Goal: Task Accomplishment & Management: Use online tool/utility

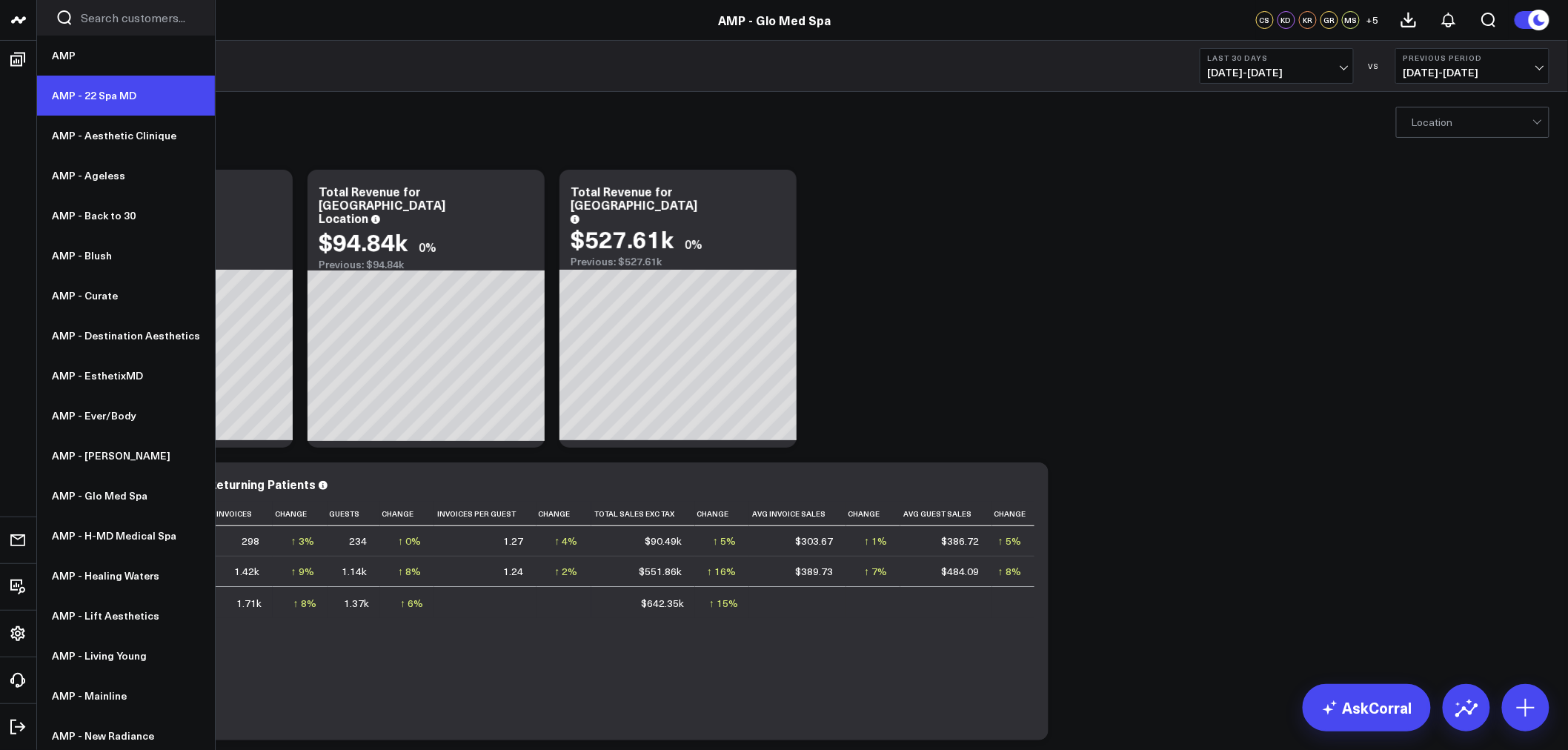
click at [85, 89] on link "AMP - 22 Spa MD" at bounding box center [126, 95] width 178 height 40
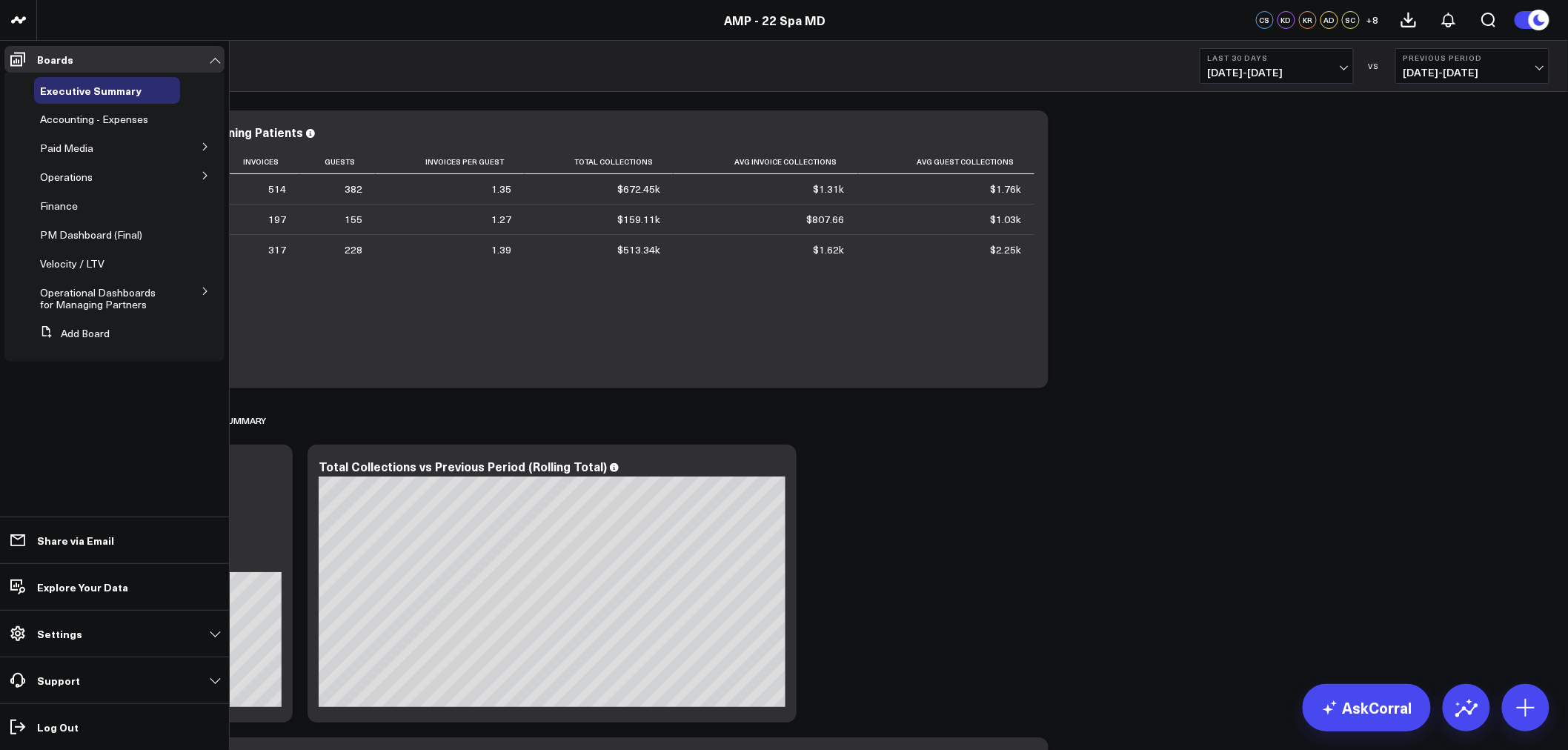
click at [205, 176] on icon at bounding box center [205, 175] width 4 height 7
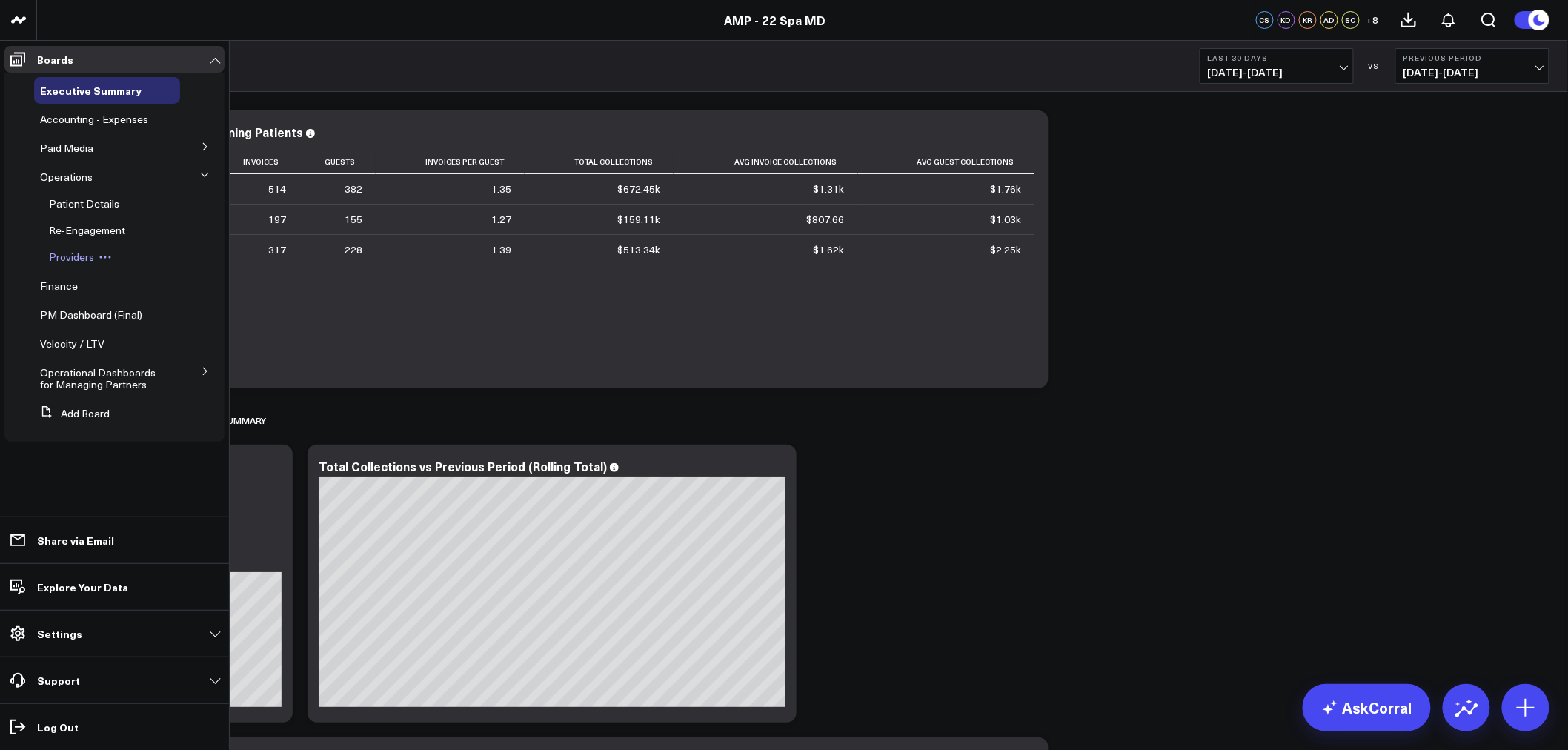
click at [63, 256] on span "Providers" at bounding box center [71, 257] width 45 height 14
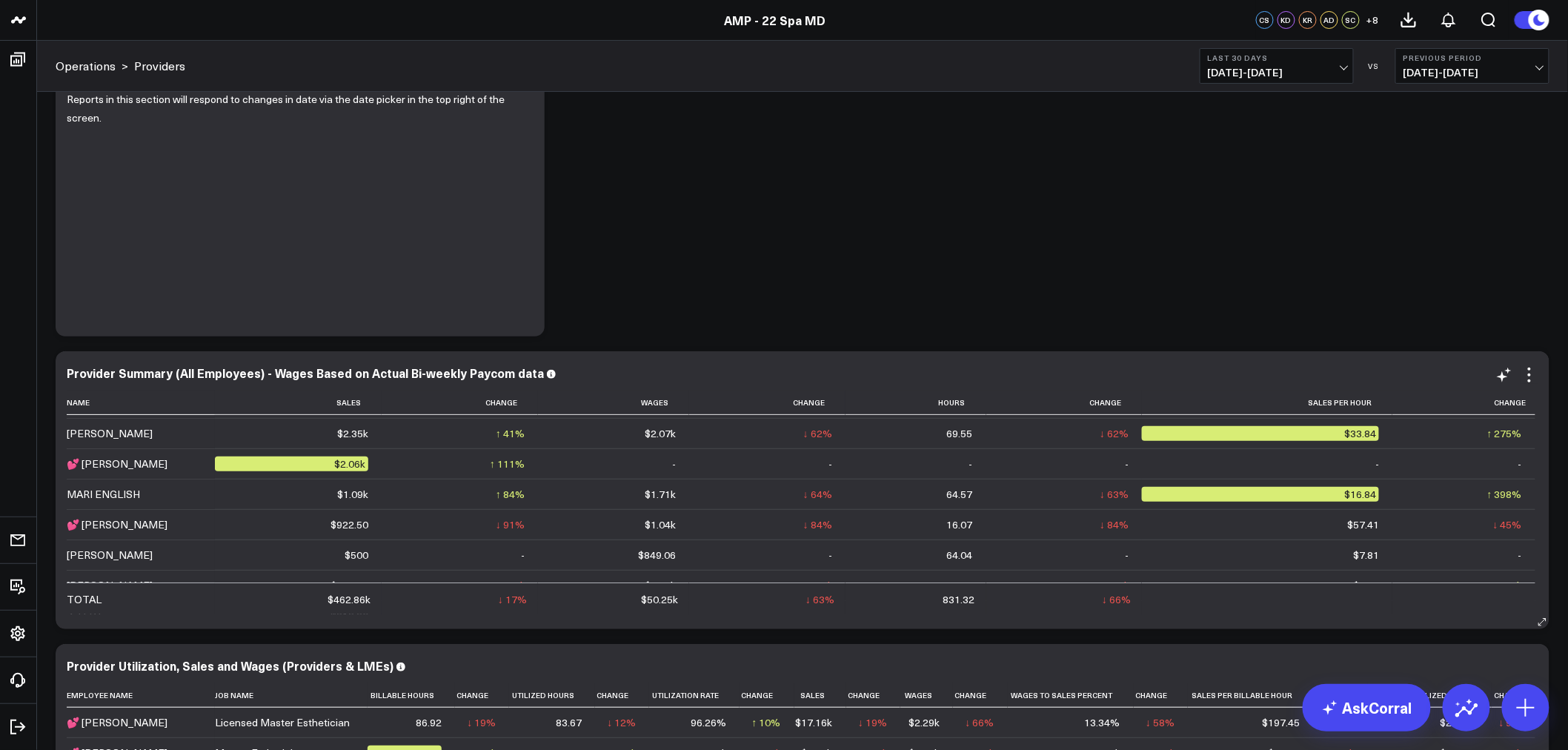
scroll to position [329, 0]
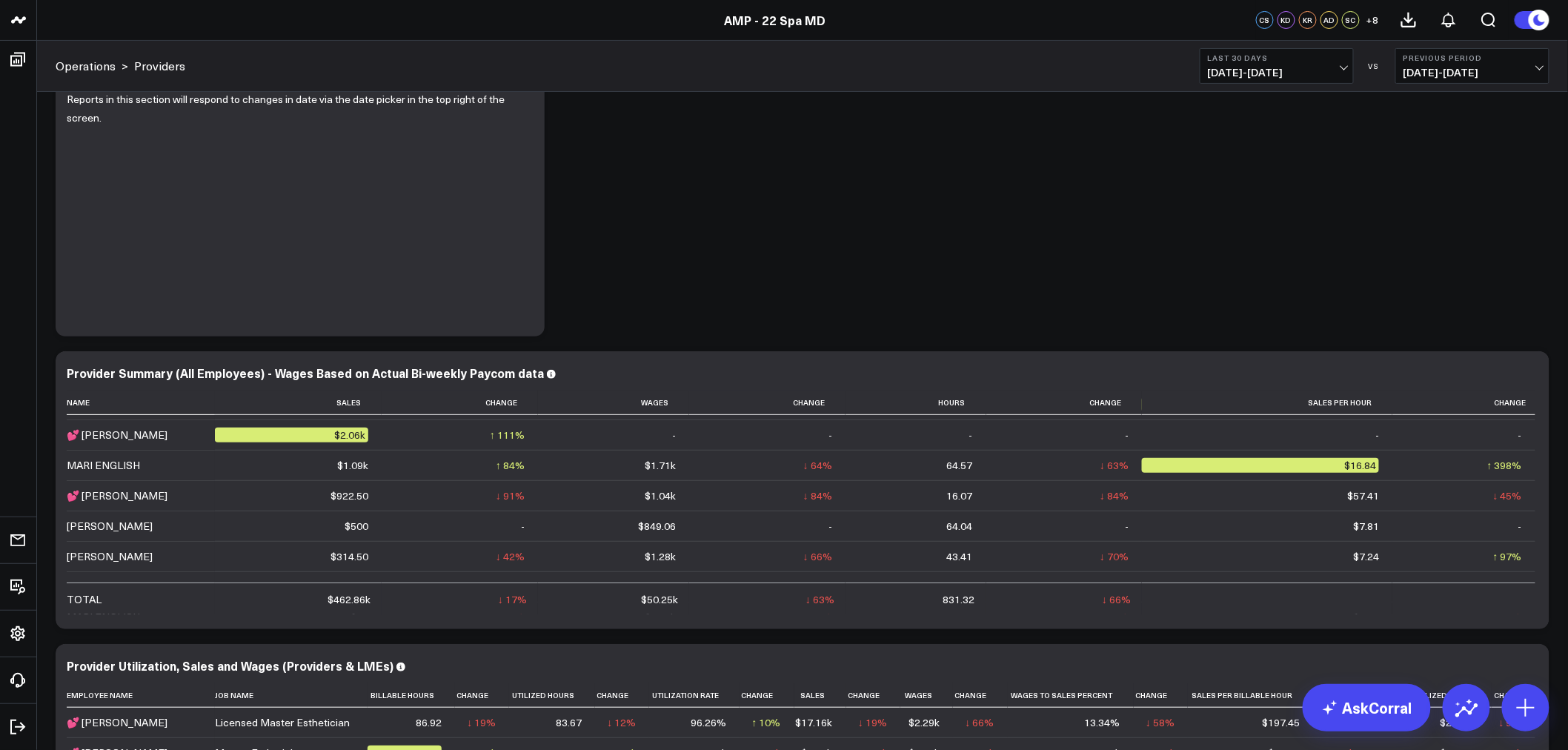
click at [1291, 75] on span "[DATE] - [DATE]" at bounding box center [1277, 72] width 138 height 12
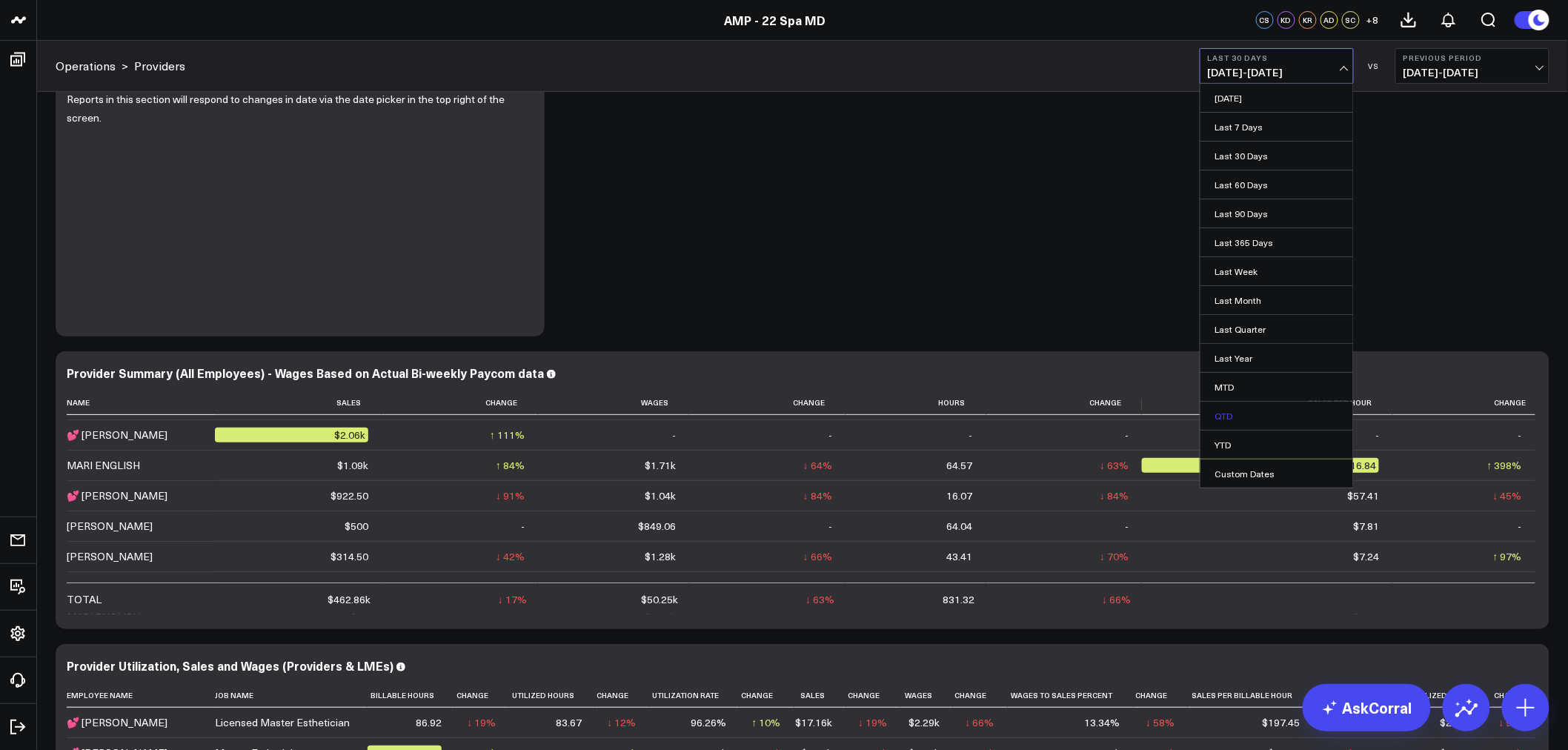
scroll to position [164, 0]
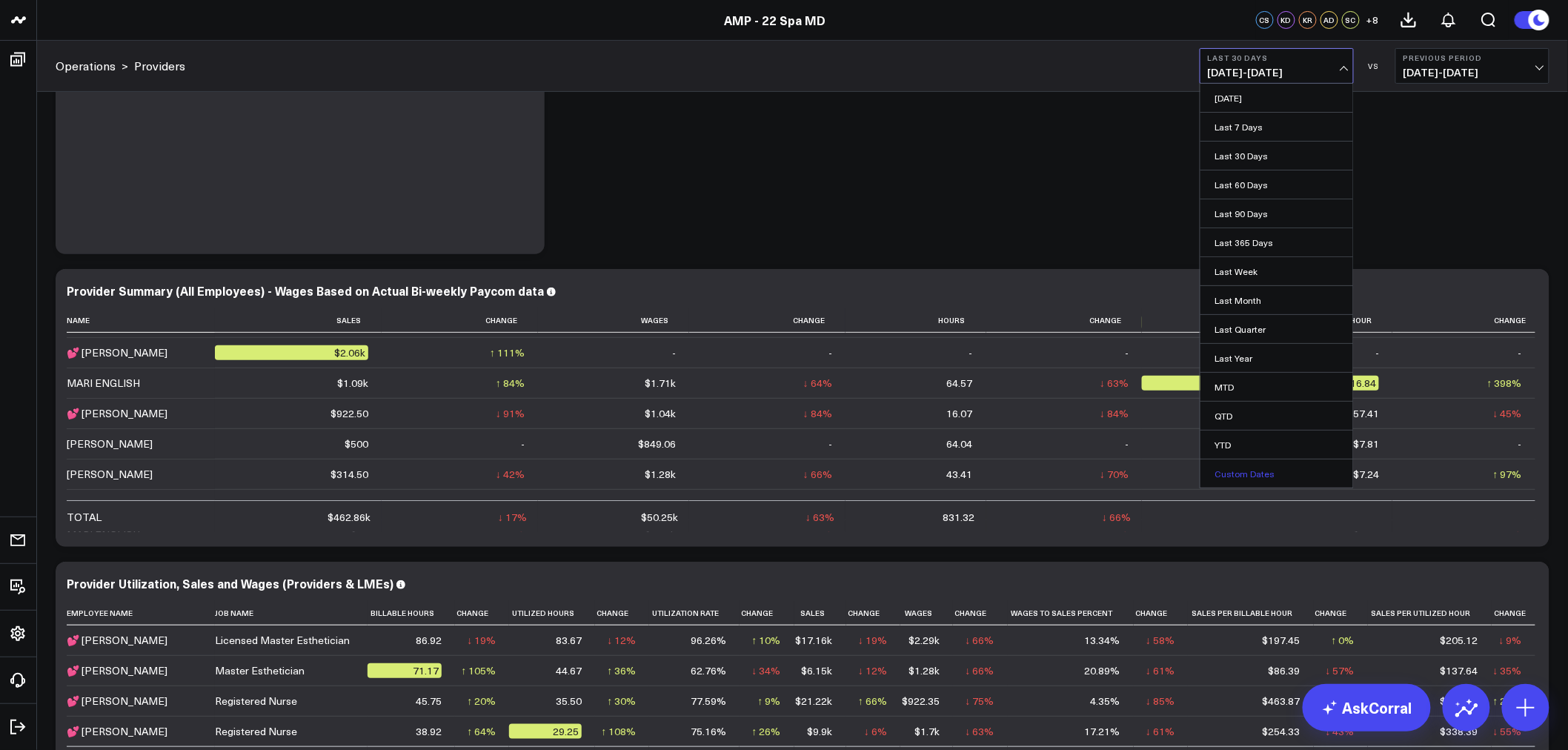
click at [1258, 476] on link "Custom Dates" at bounding box center [1277, 473] width 153 height 28
select select "7"
select select "2025"
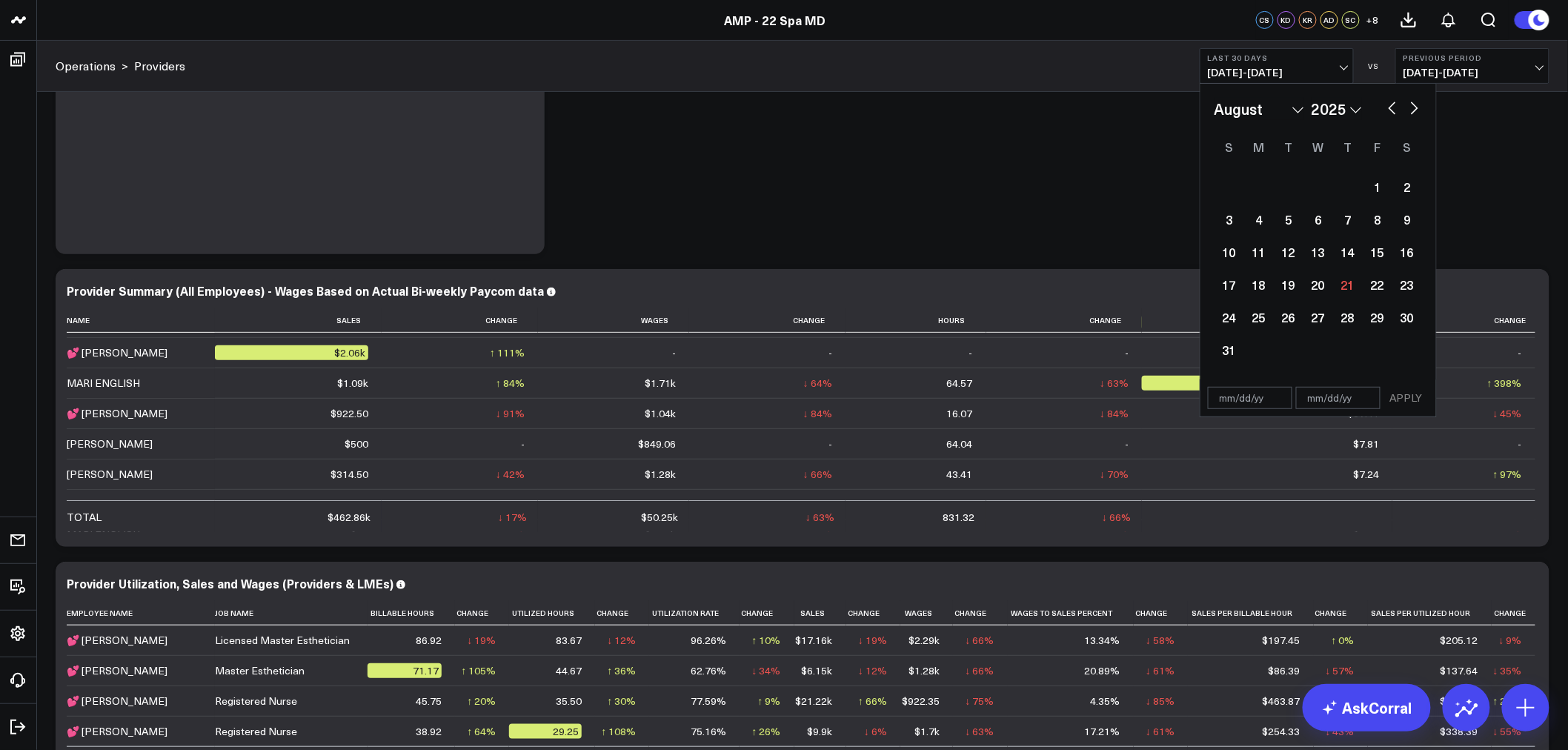
click at [1392, 104] on button "button" at bounding box center [1393, 106] width 15 height 18
select select "6"
select select "2025"
click at [1393, 104] on button "button" at bounding box center [1393, 106] width 15 height 18
select select "5"
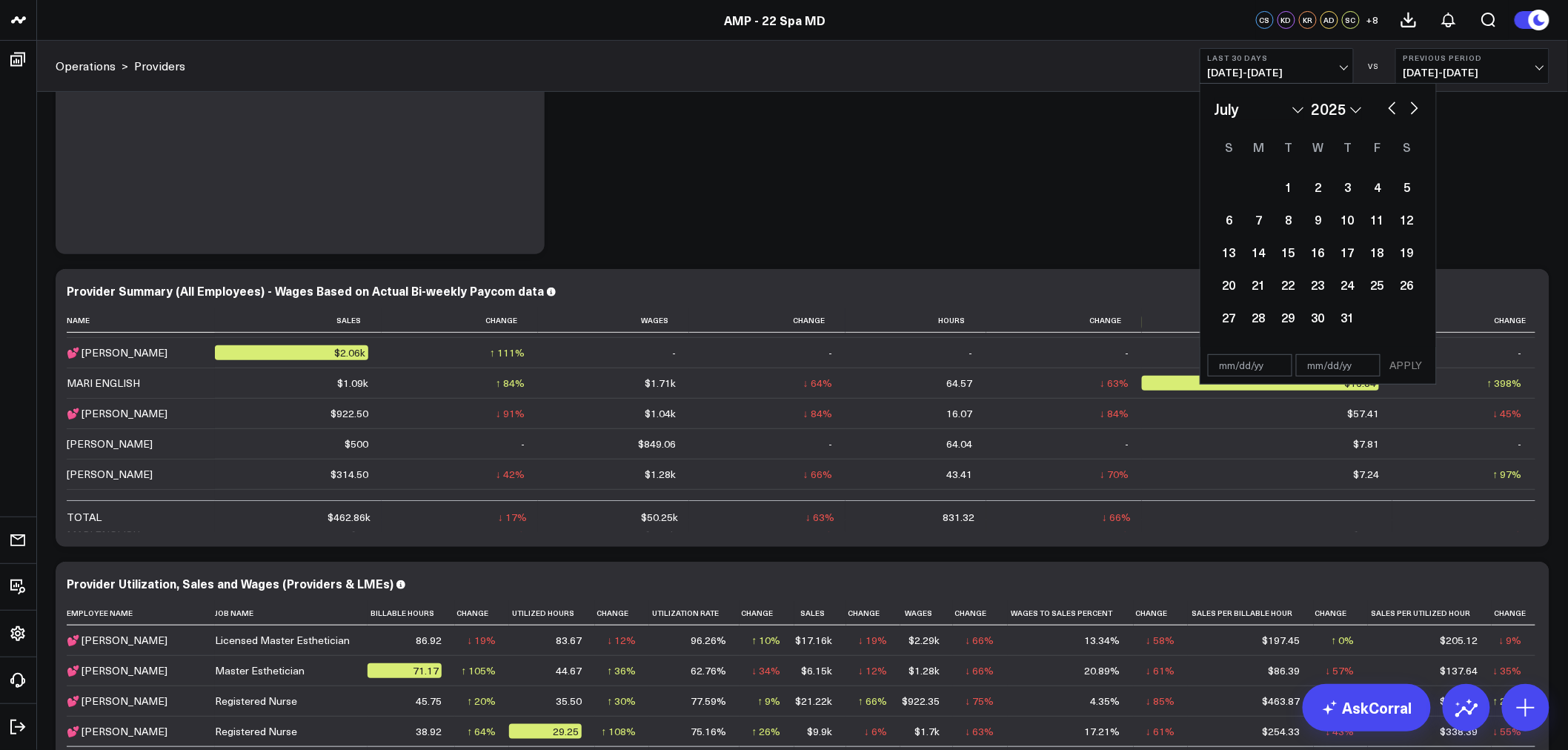
select select "2025"
click at [1393, 104] on button "button" at bounding box center [1393, 106] width 15 height 18
select select "4"
select select "2025"
click at [1393, 104] on button "button" at bounding box center [1393, 106] width 15 height 18
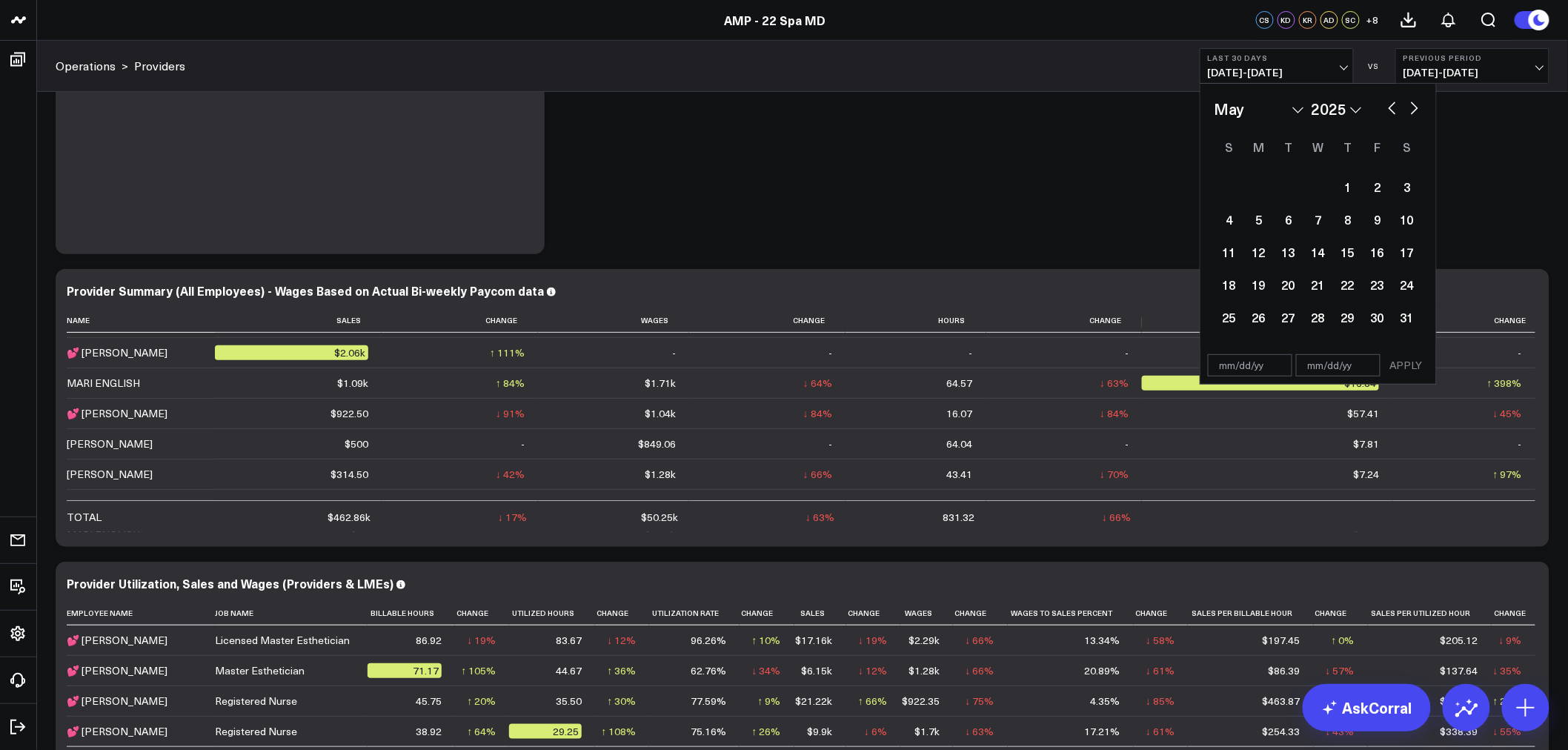
select select "3"
select select "2025"
click at [1393, 104] on button "button" at bounding box center [1393, 106] width 15 height 18
select select "2"
select select "2025"
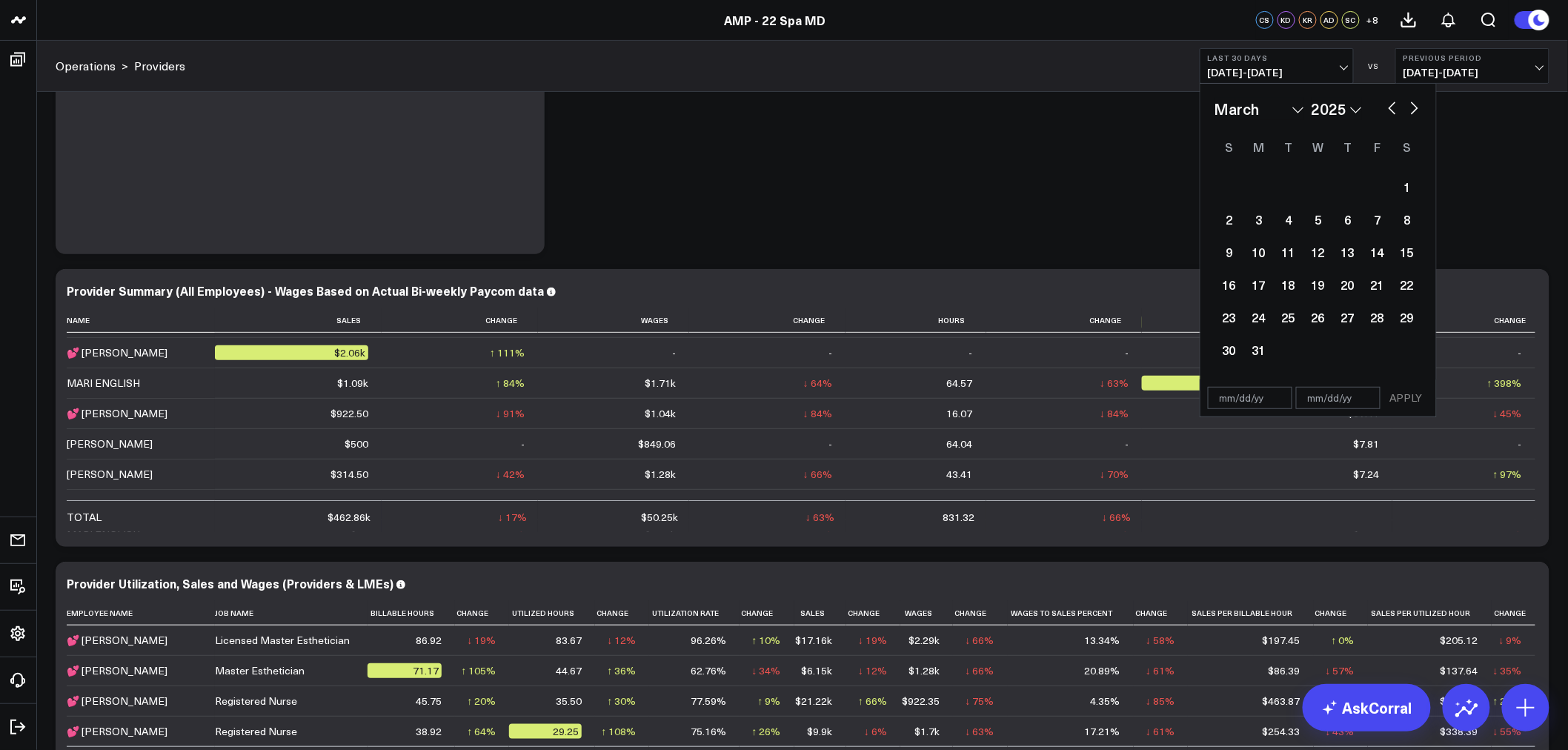
click at [1393, 104] on button "button" at bounding box center [1393, 106] width 15 height 18
select select "1"
select select "2025"
click at [1393, 104] on button "button" at bounding box center [1393, 106] width 15 height 18
select select "2025"
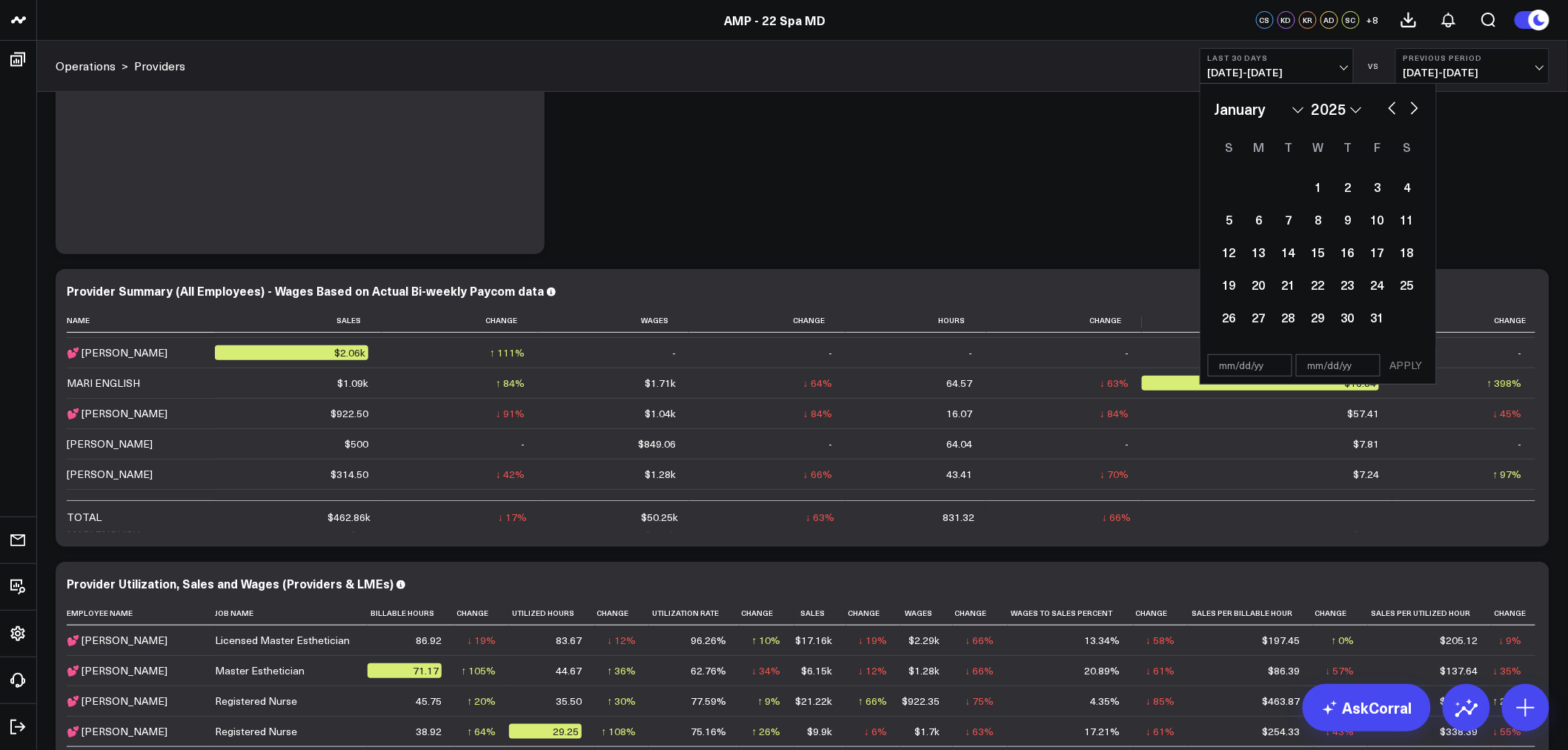
drag, startPoint x: 1309, startPoint y: 182, endPoint x: 1440, endPoint y: 138, distance: 138.2
click at [1310, 182] on div "1" at bounding box center [1318, 186] width 30 height 30
type input "[DATE]"
select select "2025"
click at [1423, 109] on div "January February March April May June July August September October November [D…" at bounding box center [1318, 215] width 235 height 263
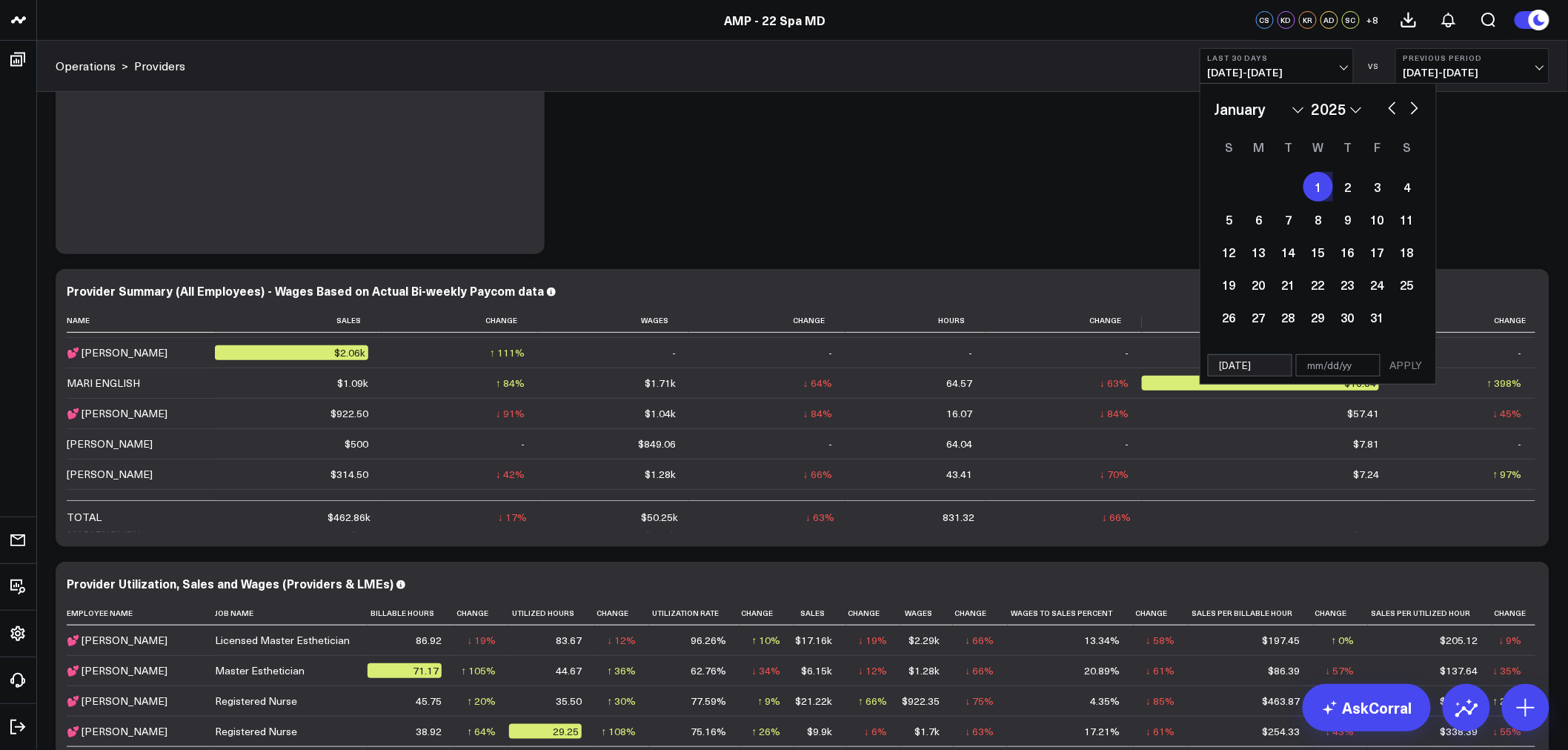
click at [1418, 108] on button "button" at bounding box center [1414, 106] width 15 height 18
select select "1"
select select "2025"
click at [1417, 107] on button "button" at bounding box center [1414, 106] width 15 height 18
select select "2"
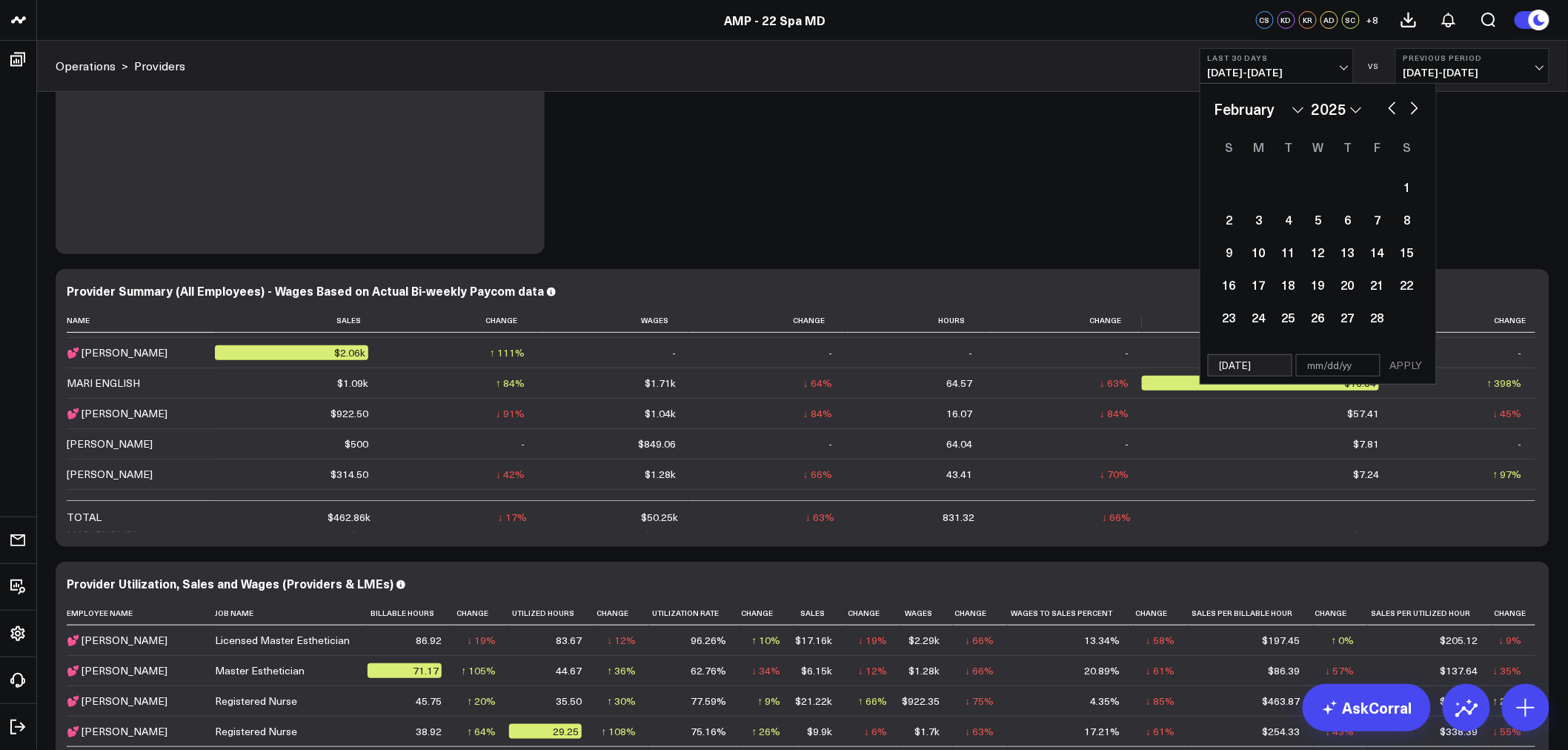
select select "2025"
click at [1417, 107] on button "button" at bounding box center [1414, 106] width 15 height 18
select select "3"
select select "2025"
click at [1417, 107] on button "button" at bounding box center [1414, 106] width 15 height 18
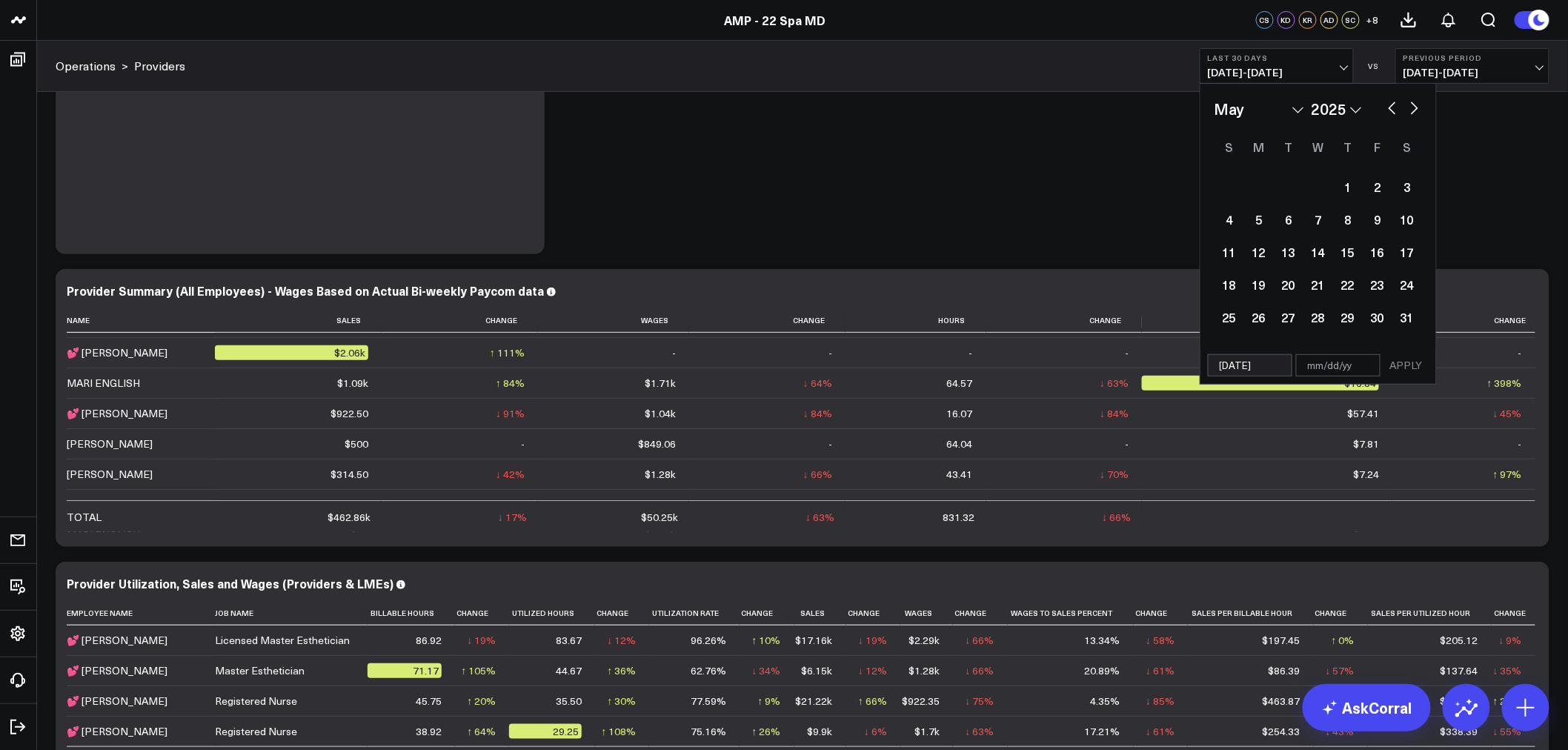
click at [1417, 107] on button "button" at bounding box center [1414, 106] width 15 height 18
select select "5"
select select "2025"
click at [1417, 107] on button "button" at bounding box center [1414, 106] width 15 height 18
select select "6"
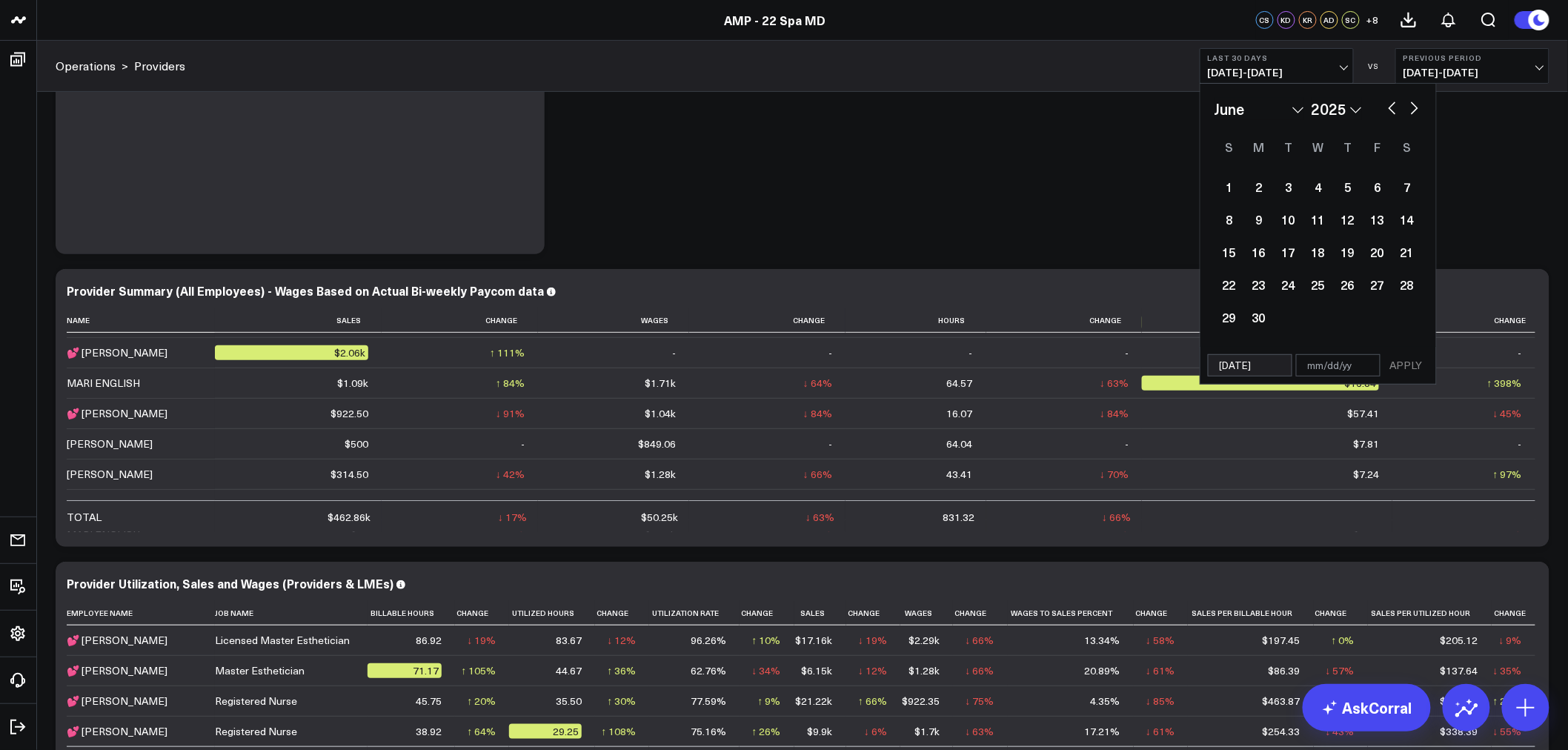
select select "2025"
click at [1417, 107] on button "button" at bounding box center [1414, 106] width 15 height 18
select select "7"
select select "2025"
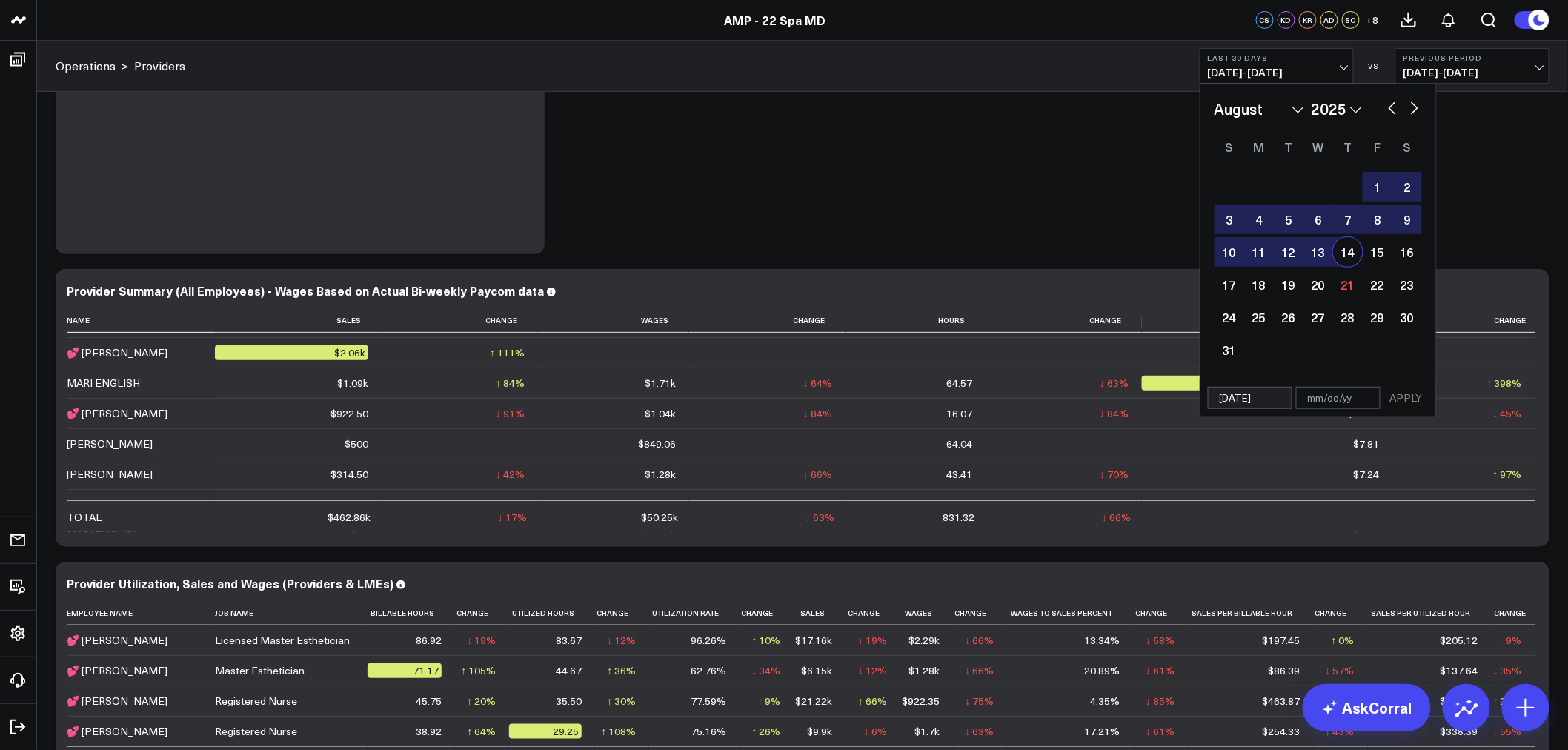
click at [1357, 248] on div "14" at bounding box center [1348, 251] width 30 height 30
type input "[DATE]"
select select "7"
select select "2025"
click at [1408, 401] on button "APPLY" at bounding box center [1407, 398] width 45 height 22
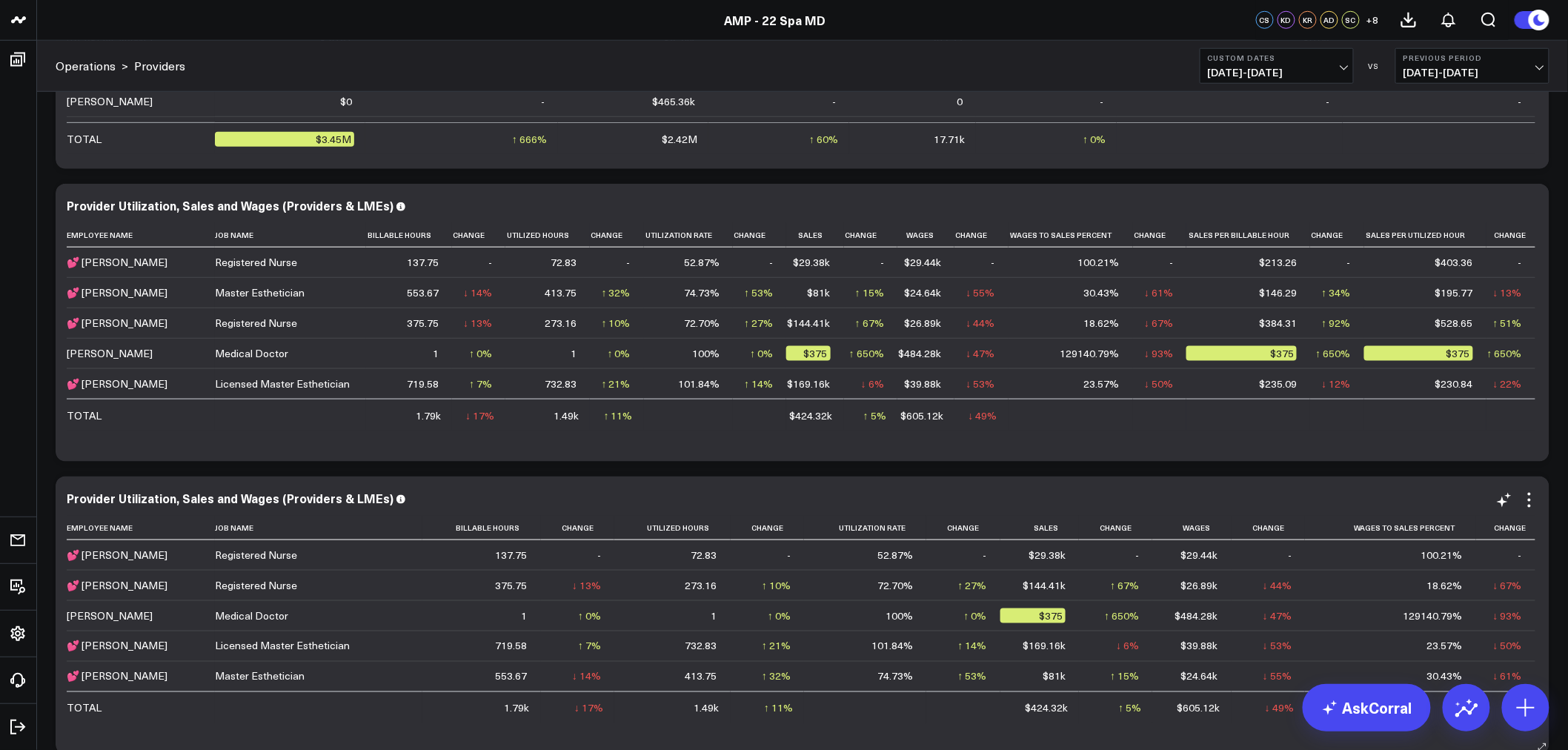
scroll to position [493, 0]
